Goal: Communication & Community: Answer question/provide support

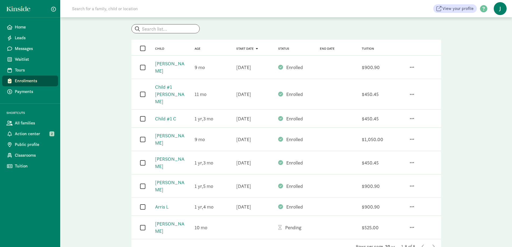
scroll to position [32, 0]
click at [21, 49] on span "Messages" at bounding box center [34, 48] width 39 height 6
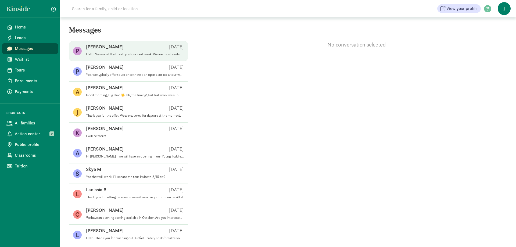
click at [131, 53] on p "Hello. We would like to setup a tour next week. We are most available from 7am …" at bounding box center [135, 54] width 98 height 4
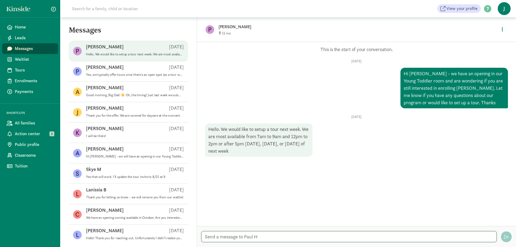
drag, startPoint x: 257, startPoint y: 237, endPoint x: 260, endPoint y: 234, distance: 4.4
click at [258, 237] on textarea at bounding box center [348, 236] width 295 height 11
type textarea "W"
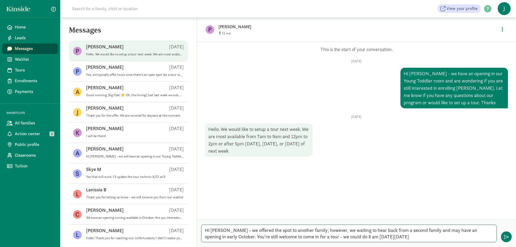
click at [326, 232] on textarea "Hi [PERSON_NAME] - we offered the spot to another family; however, we waiting t…" at bounding box center [348, 233] width 295 height 17
click at [250, 231] on textarea "Hi [PERSON_NAME] - we offered the spot to another family; however, we're waitin…" at bounding box center [348, 233] width 295 height 17
click at [231, 231] on textarea "Hi [PERSON_NAME] - we offered the spot to another family; however, we're waitin…" at bounding box center [348, 233] width 295 height 17
type textarea "Hi [PERSON_NAME] - we've offered the spot to another family; however, we're wai…"
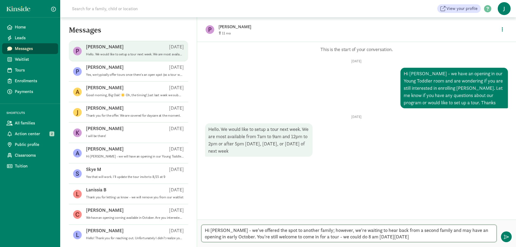
click at [392, 236] on textarea "Hi [PERSON_NAME] - we've offered the spot to another family; however, we're wai…" at bounding box center [348, 233] width 295 height 17
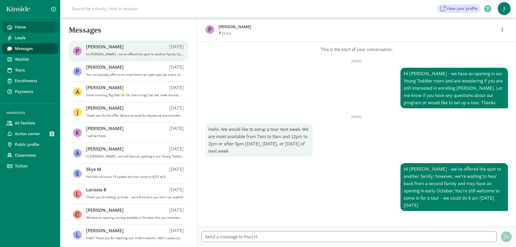
click at [14, 22] on link "Home" at bounding box center [30, 27] width 56 height 11
